Goal: Share content: Share content

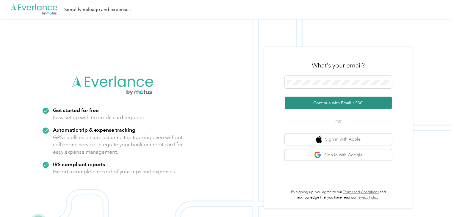
click at [324, 102] on button "Continue with Email / SSO" at bounding box center [337, 103] width 107 height 12
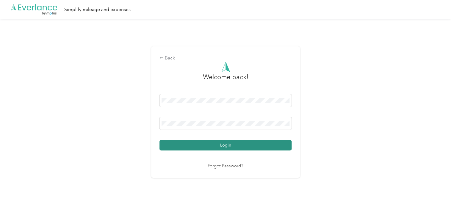
click at [243, 148] on button "Login" at bounding box center [225, 145] width 132 height 10
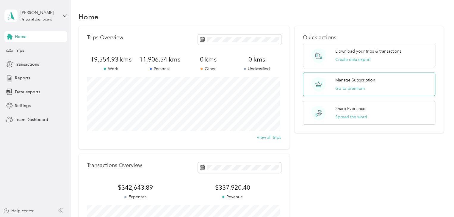
click at [361, 79] on p "Manage Subscription" at bounding box center [355, 80] width 40 height 6
click at [19, 69] on div "Transactions" at bounding box center [35, 64] width 62 height 11
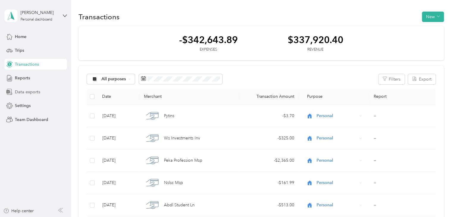
click at [21, 90] on span "Data exports" at bounding box center [27, 92] width 25 height 6
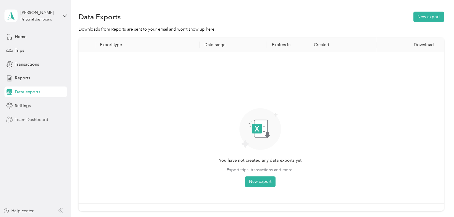
click at [26, 119] on span "Team Dashboard" at bounding box center [31, 120] width 33 height 6
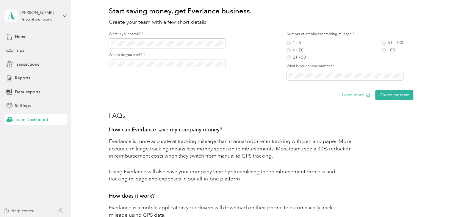
scroll to position [128, 0]
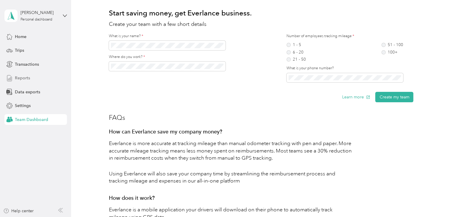
click at [23, 81] on div "Reports" at bounding box center [35, 78] width 62 height 11
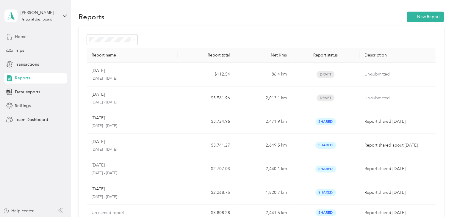
click at [24, 36] on span "Home" at bounding box center [21, 37] width 12 height 6
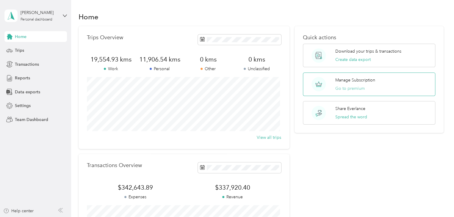
click at [356, 89] on button "Go to premium" at bounding box center [349, 88] width 29 height 6
click at [345, 89] on button "Go to premium" at bounding box center [349, 88] width 29 height 6
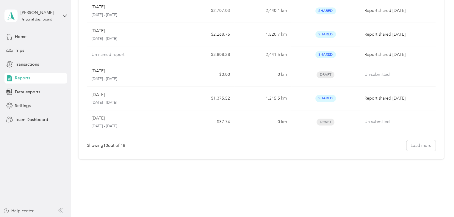
scroll to position [161, 0]
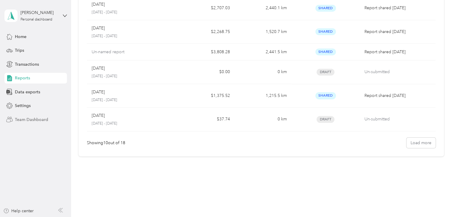
click at [33, 119] on span "Team Dashboard" at bounding box center [31, 120] width 33 height 6
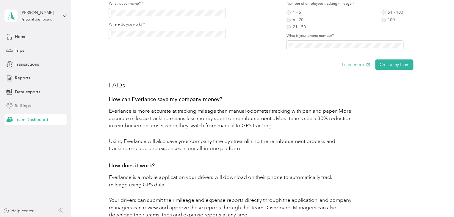
click at [30, 109] on div "Settings" at bounding box center [35, 105] width 62 height 11
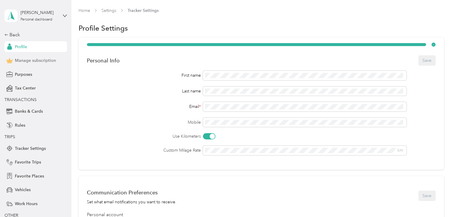
click at [18, 62] on span "Manage subscription" at bounding box center [35, 60] width 41 height 6
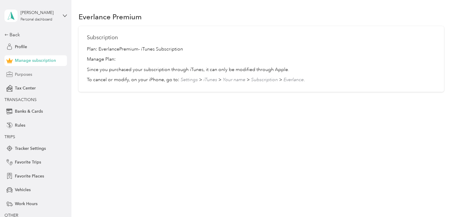
drag, startPoint x: 15, startPoint y: 78, endPoint x: 54, endPoint y: 70, distance: 39.1
click at [17, 77] on div "Purposes" at bounding box center [35, 74] width 62 height 11
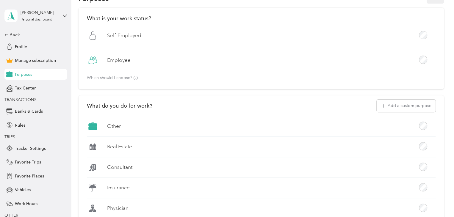
scroll to position [30, 0]
click at [22, 87] on span "Tax Center" at bounding box center [25, 88] width 21 height 6
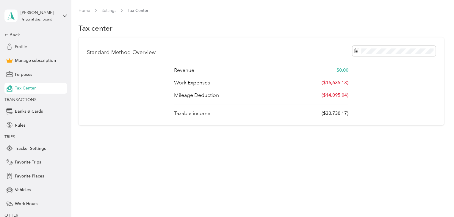
click at [15, 45] on span "Profile" at bounding box center [21, 47] width 12 height 6
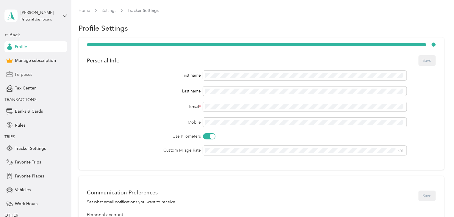
click at [27, 75] on span "Purposes" at bounding box center [23, 74] width 17 height 6
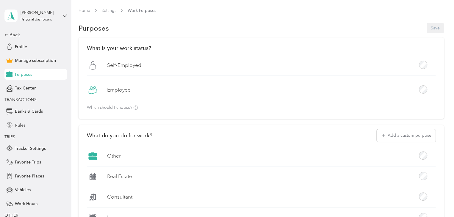
click at [20, 127] on span "Rules" at bounding box center [20, 125] width 10 height 6
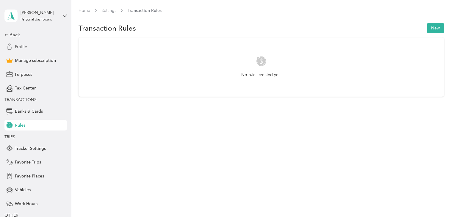
click at [15, 46] on span "Profile" at bounding box center [21, 47] width 12 height 6
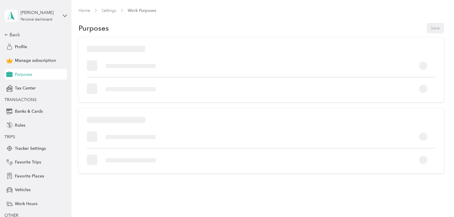
click at [11, 17] on icon at bounding box center [11, 16] width 9 height 8
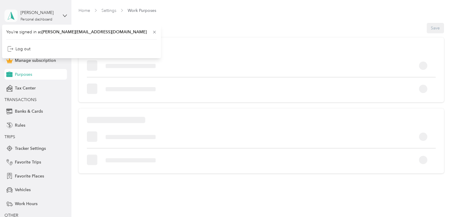
click at [11, 17] on icon at bounding box center [11, 16] width 9 height 8
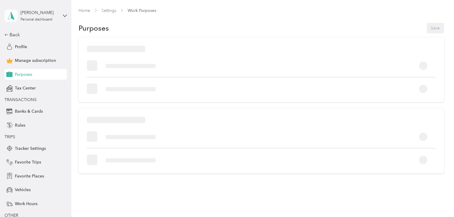
click at [11, 17] on icon at bounding box center [11, 16] width 9 height 8
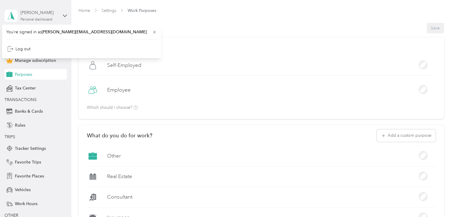
click at [32, 18] on div "Personal dashboard" at bounding box center [37, 20] width 32 height 4
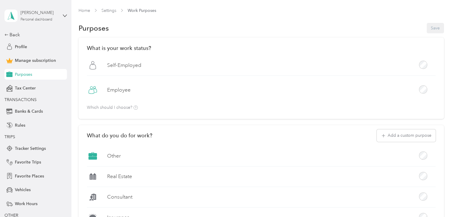
click at [36, 19] on div "Personal dashboard" at bounding box center [37, 20] width 32 height 4
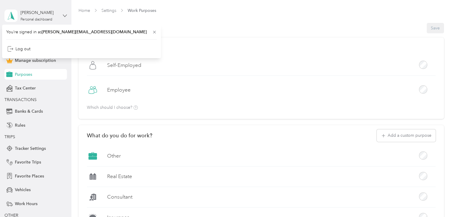
click at [63, 17] on icon at bounding box center [65, 16] width 4 height 4
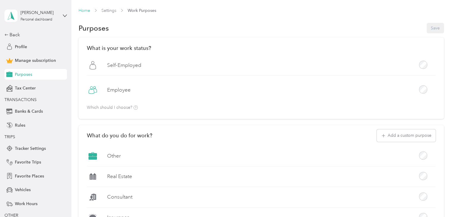
click at [82, 10] on link "Home" at bounding box center [84, 10] width 12 height 5
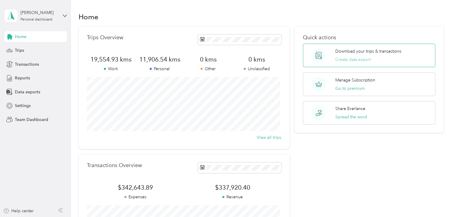
click at [362, 59] on button "Create data export" at bounding box center [352, 59] width 35 height 6
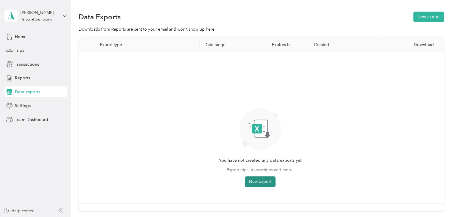
click at [255, 183] on button "New export" at bounding box center [260, 181] width 31 height 11
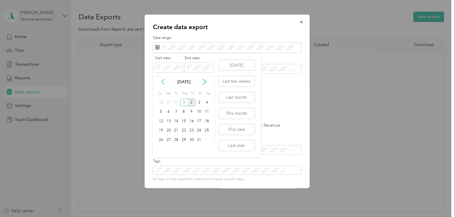
click at [163, 81] on icon at bounding box center [163, 82] width 6 height 6
click at [169, 104] on div "1" at bounding box center [169, 102] width 8 height 7
click at [177, 141] on div "30" at bounding box center [176, 139] width 8 height 7
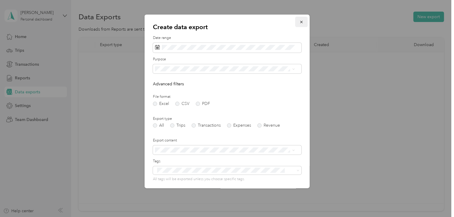
click at [300, 23] on icon "button" at bounding box center [301, 22] width 2 height 2
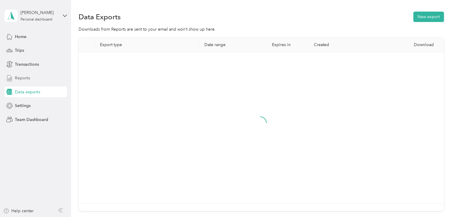
click at [23, 78] on span "Reports" at bounding box center [22, 78] width 15 height 6
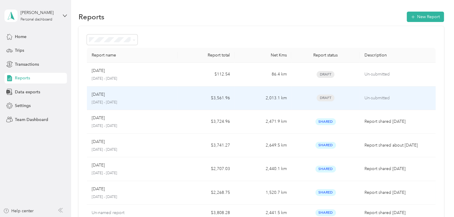
click at [144, 93] on div "[DATE]" at bounding box center [132, 94] width 81 height 7
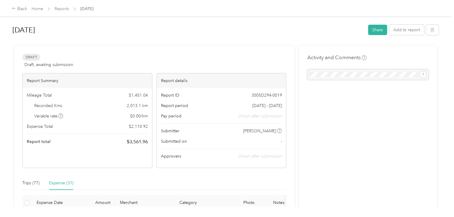
click at [369, 29] on button "Share" at bounding box center [377, 30] width 19 height 10
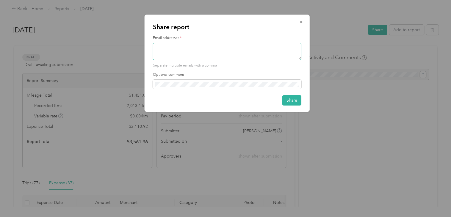
click at [172, 50] on textarea at bounding box center [227, 51] width 148 height 17
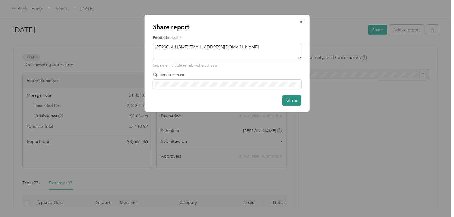
type textarea "[PERSON_NAME][EMAIL_ADDRESS][DOMAIN_NAME]"
click at [288, 97] on button "Share" at bounding box center [291, 100] width 19 height 10
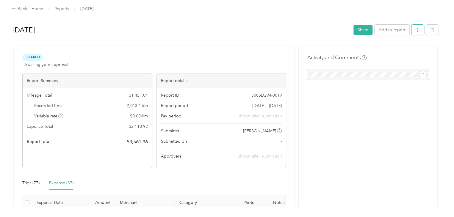
click at [417, 34] on button "button" at bounding box center [417, 30] width 12 height 10
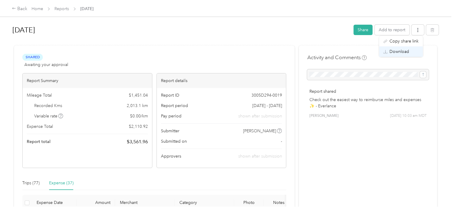
drag, startPoint x: 405, startPoint y: 51, endPoint x: 401, endPoint y: 55, distance: 6.3
click at [405, 51] on span "Download" at bounding box center [399, 51] width 20 height 6
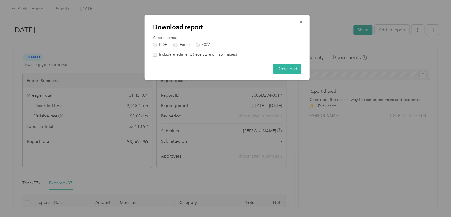
drag, startPoint x: 174, startPoint y: 45, endPoint x: 208, endPoint y: 66, distance: 40.3
click at [174, 45] on label "Excel" at bounding box center [181, 45] width 16 height 4
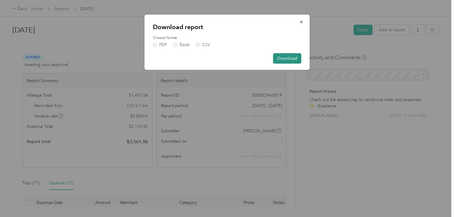
click at [288, 59] on button "Download" at bounding box center [287, 58] width 28 height 10
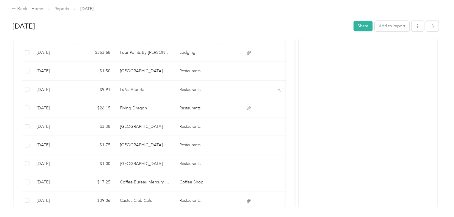
scroll to position [300, 0]
